Goal: Task Accomplishment & Management: Use online tool/utility

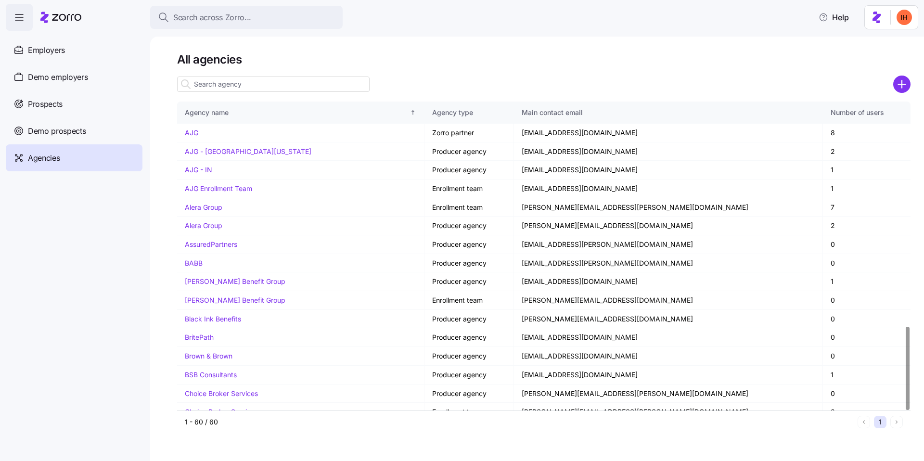
scroll to position [829, 0]
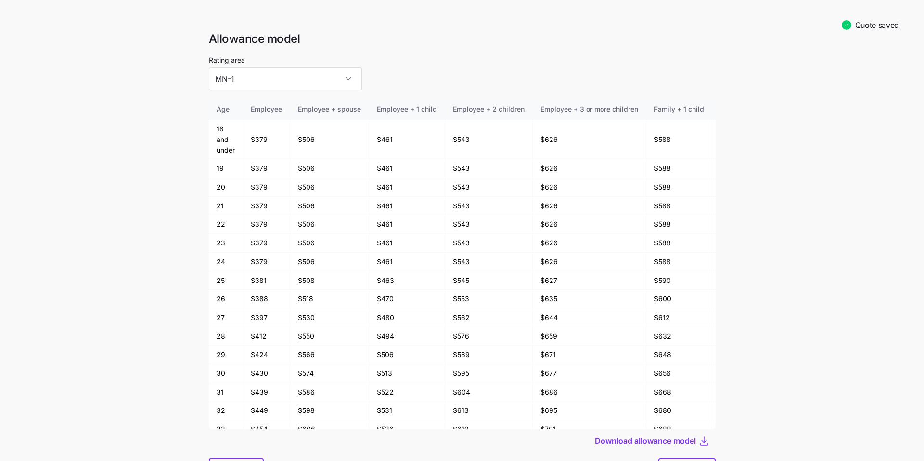
scroll to position [0, 176]
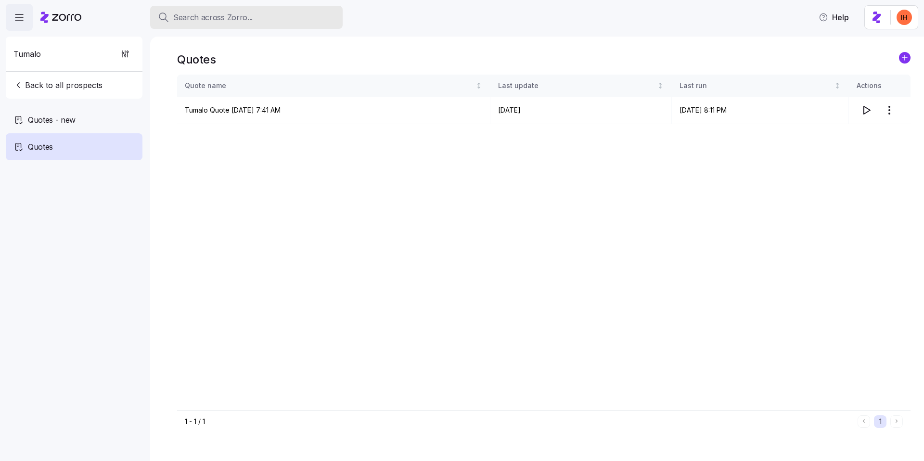
click at [206, 16] on span "Search across Zorro..." at bounding box center [212, 18] width 79 height 12
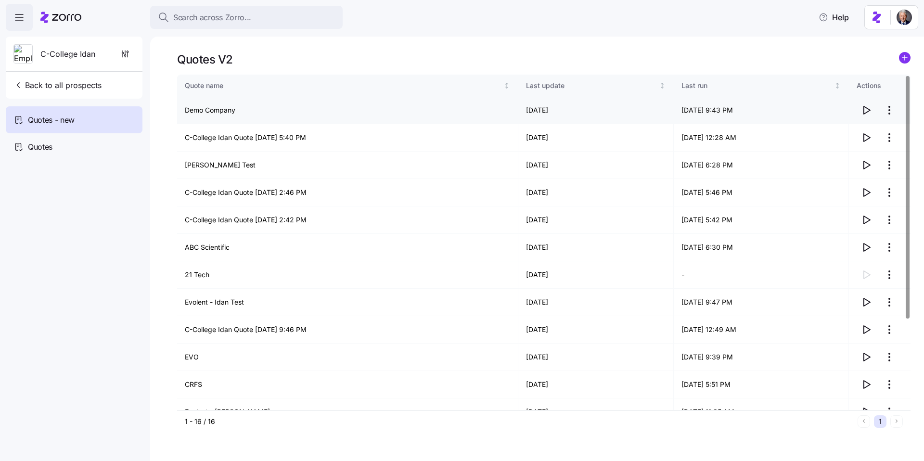
click at [868, 110] on icon "button" at bounding box center [866, 110] width 12 height 12
